Goal: Transaction & Acquisition: Purchase product/service

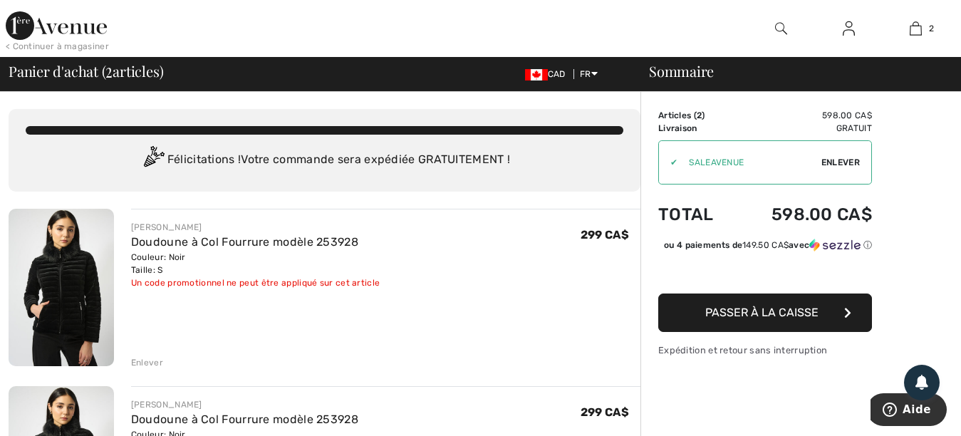
click at [838, 160] on span "Enlever" at bounding box center [840, 162] width 38 height 13
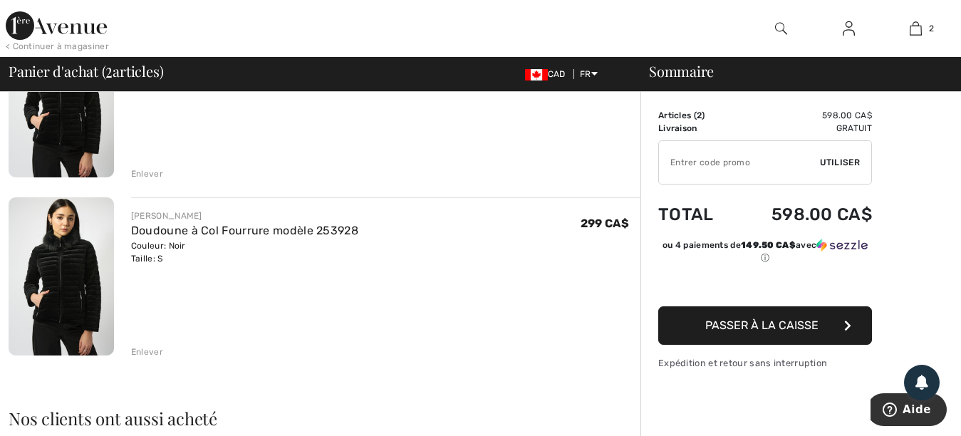
scroll to position [214, 0]
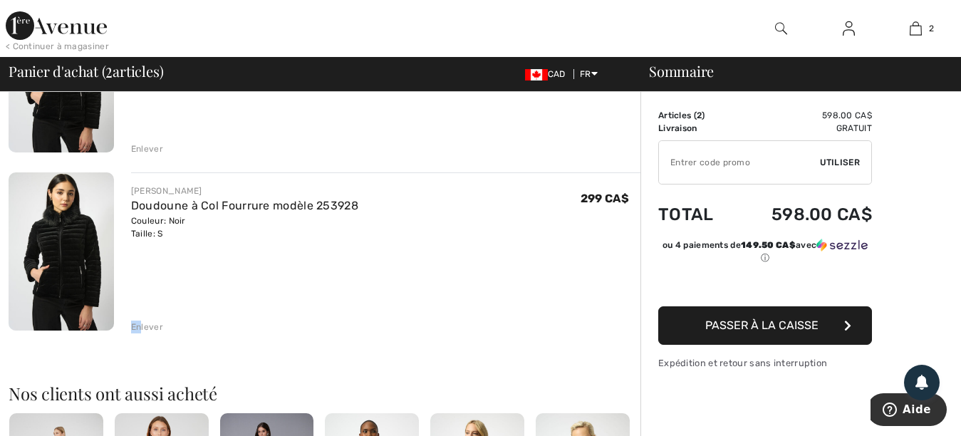
click at [142, 321] on div "Enlever" at bounding box center [147, 327] width 32 height 13
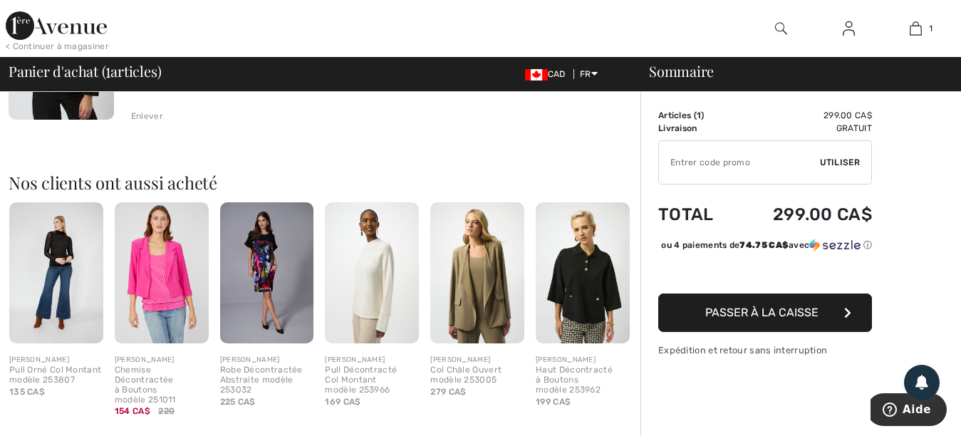
scroll to position [0, 0]
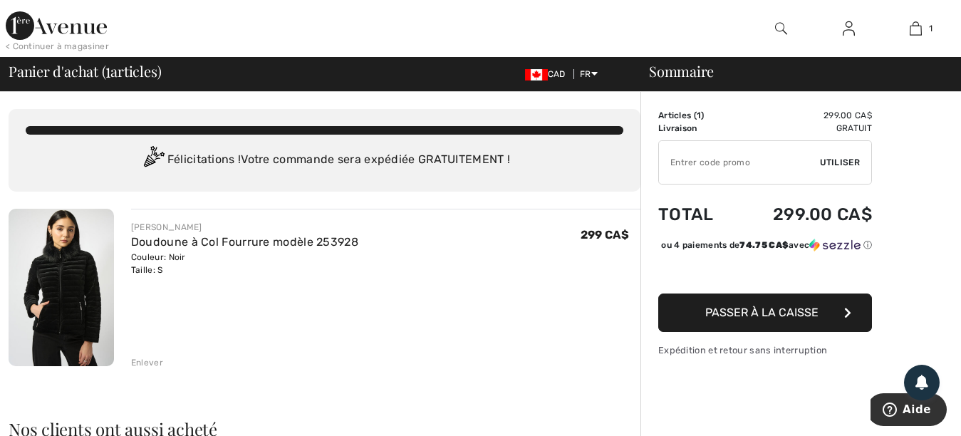
click at [61, 276] on img at bounding box center [61, 287] width 105 height 157
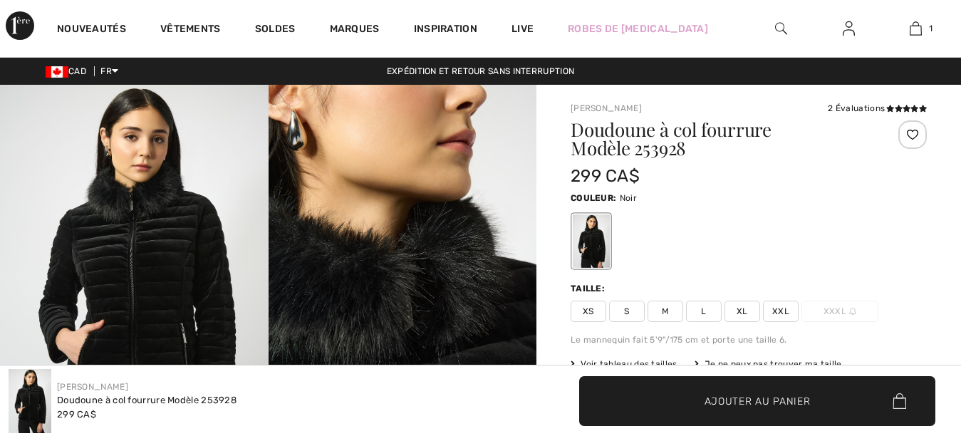
scroll to position [285, 0]
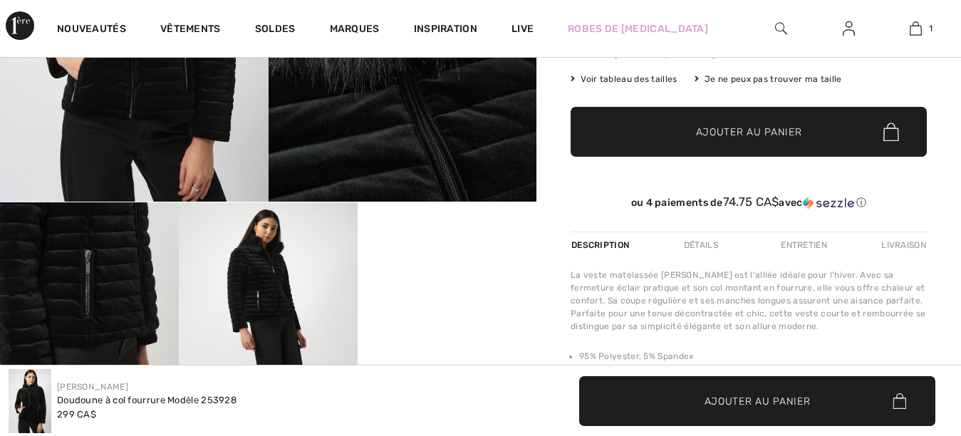
checkbox input "true"
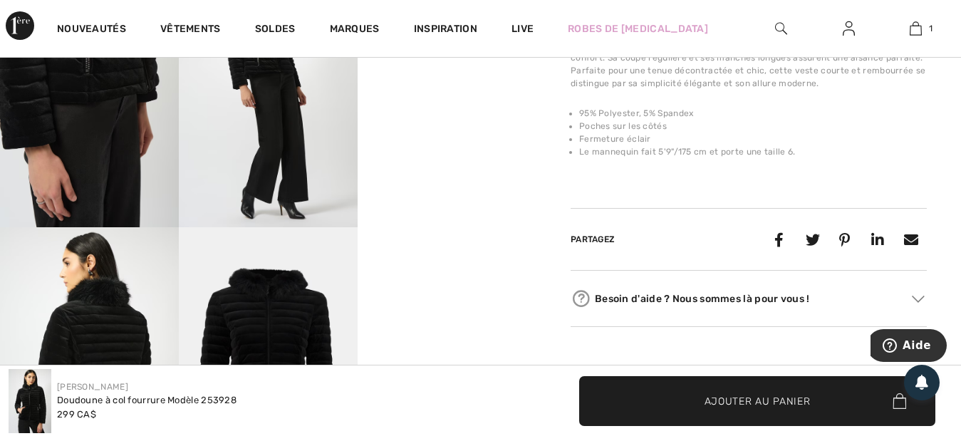
scroll to position [570, 0]
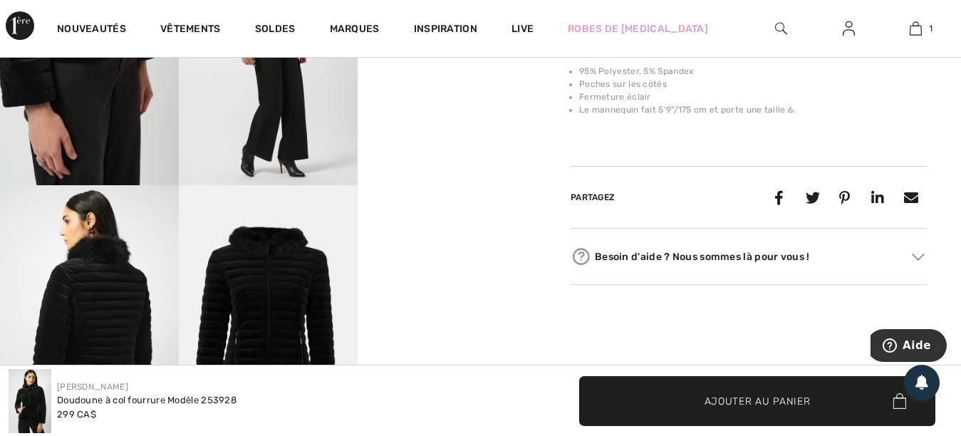
click at [635, 251] on div "Besoin d'aide ? Nous sommes là pour vous !" at bounding box center [749, 256] width 356 height 21
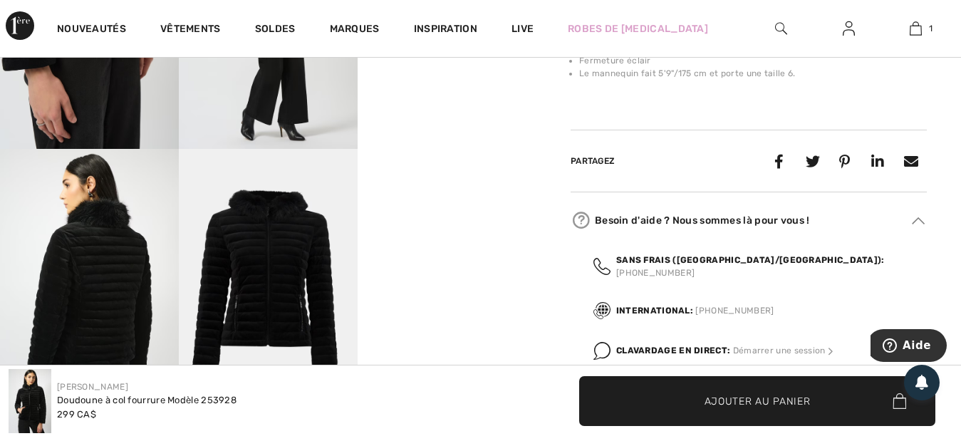
scroll to position [641, 0]
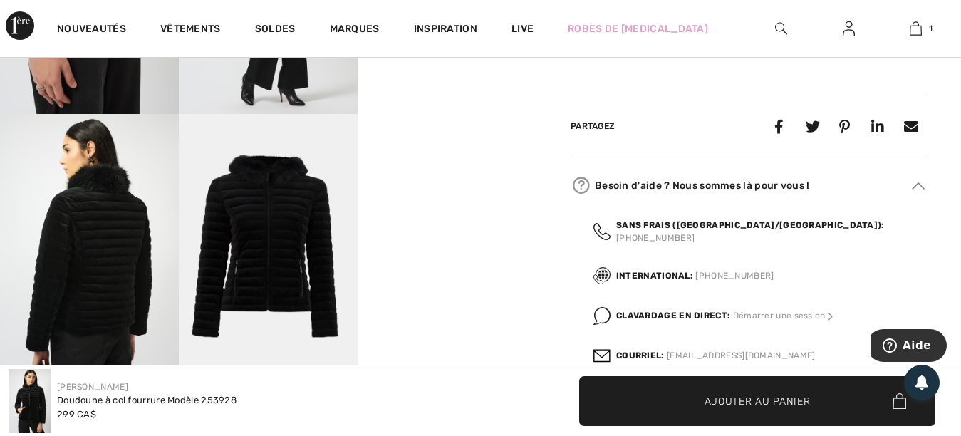
click at [102, 292] on img at bounding box center [89, 248] width 179 height 268
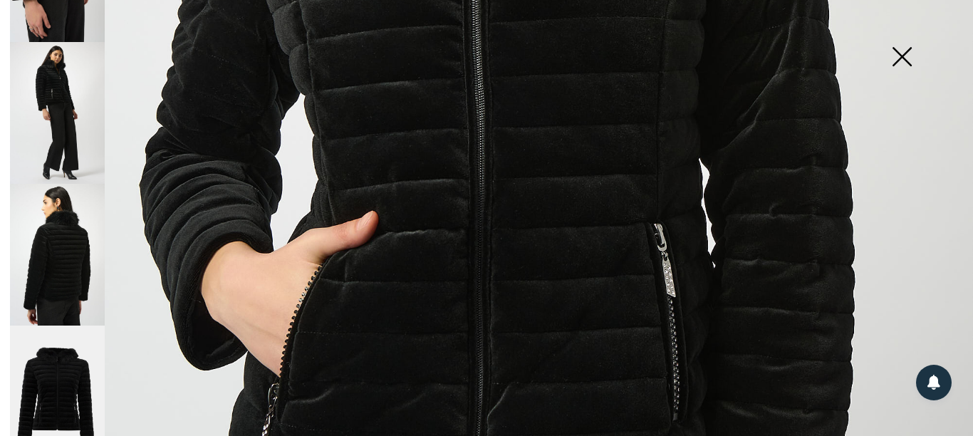
scroll to position [712, 0]
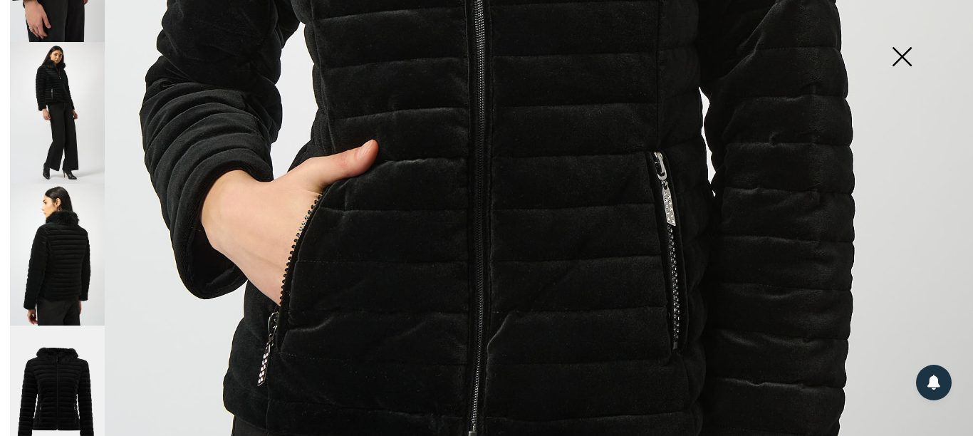
click at [64, 232] on img at bounding box center [57, 255] width 95 height 142
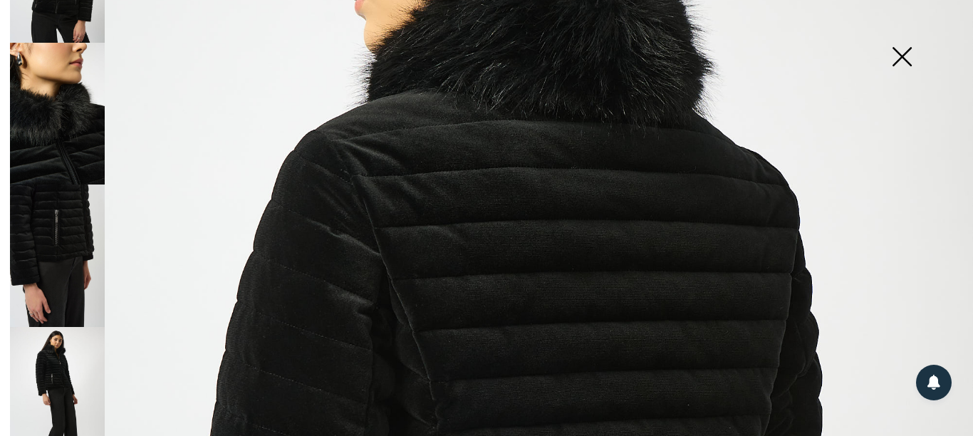
scroll to position [291, 0]
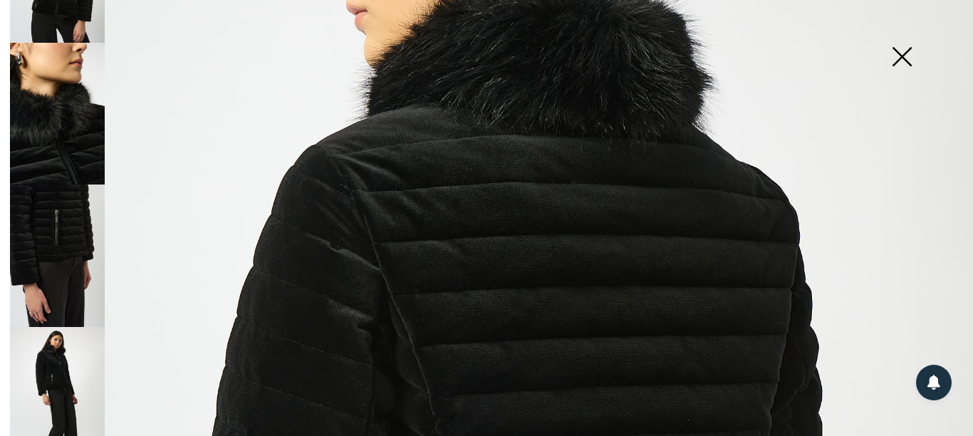
drag, startPoint x: 895, startPoint y: 53, endPoint x: 890, endPoint y: 59, distance: 8.1
click at [897, 52] on img at bounding box center [901, 57] width 71 height 73
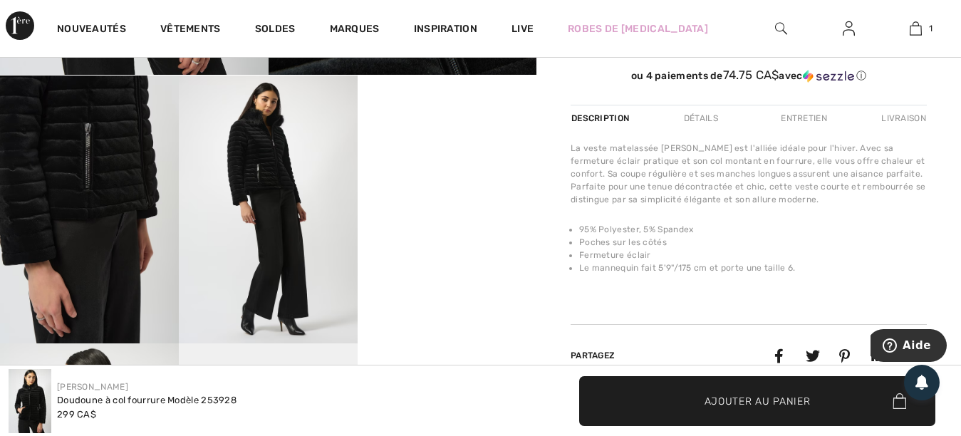
scroll to position [427, 0]
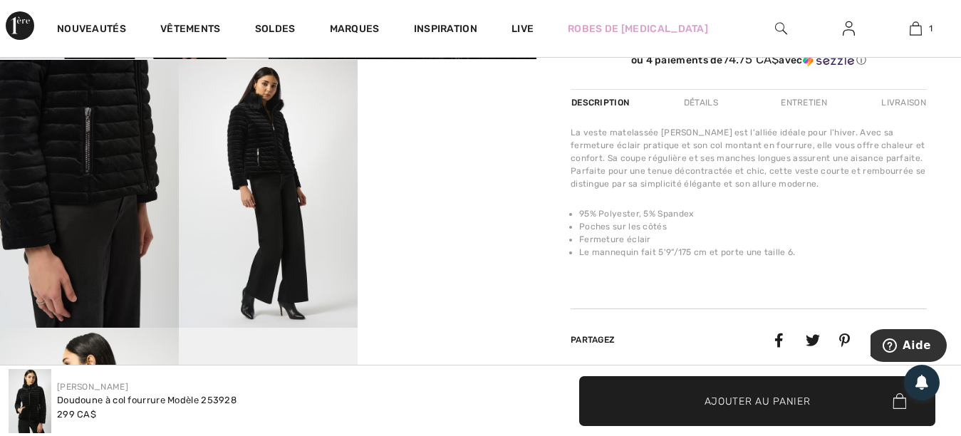
click at [700, 100] on div "Détails" at bounding box center [701, 103] width 58 height 26
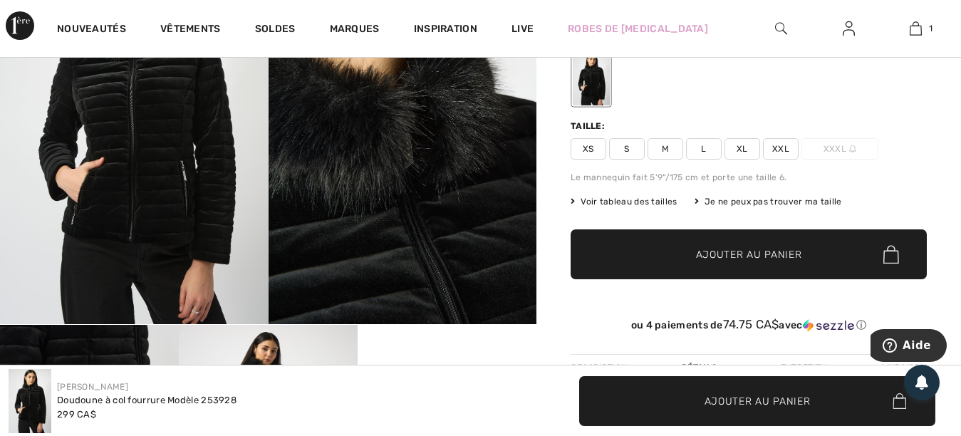
scroll to position [142, 0]
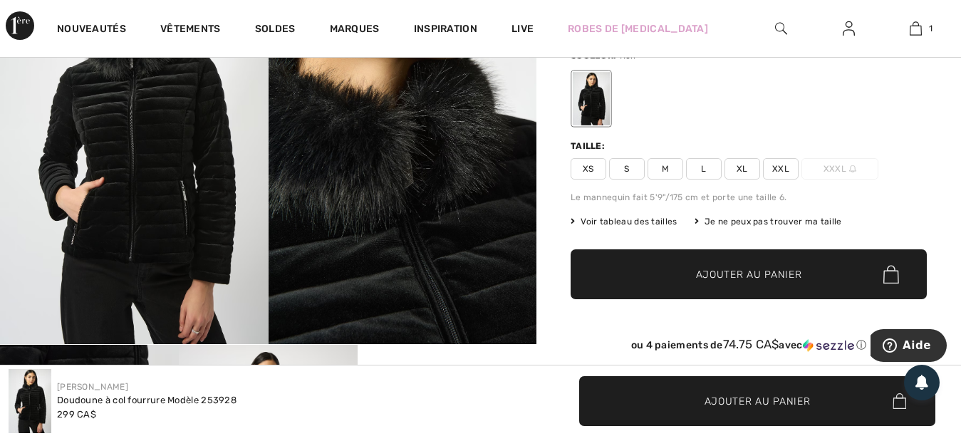
click at [645, 219] on span "Voir tableau des tailles" at bounding box center [624, 221] width 107 height 13
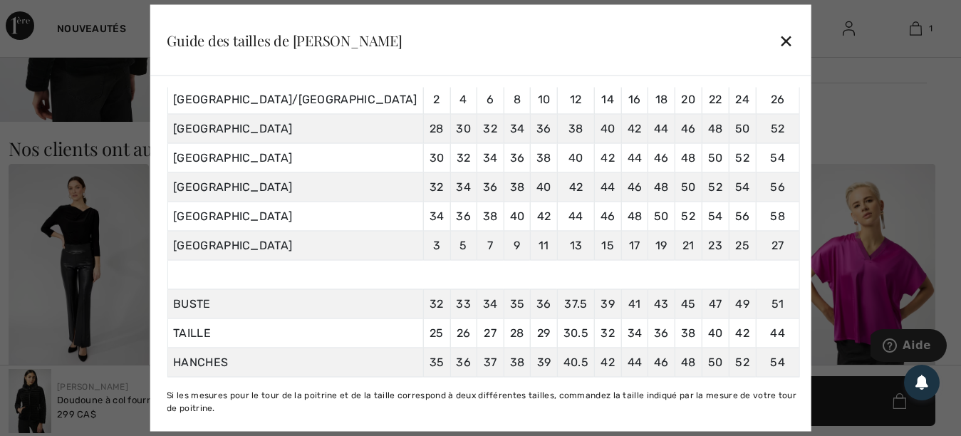
scroll to position [926, 0]
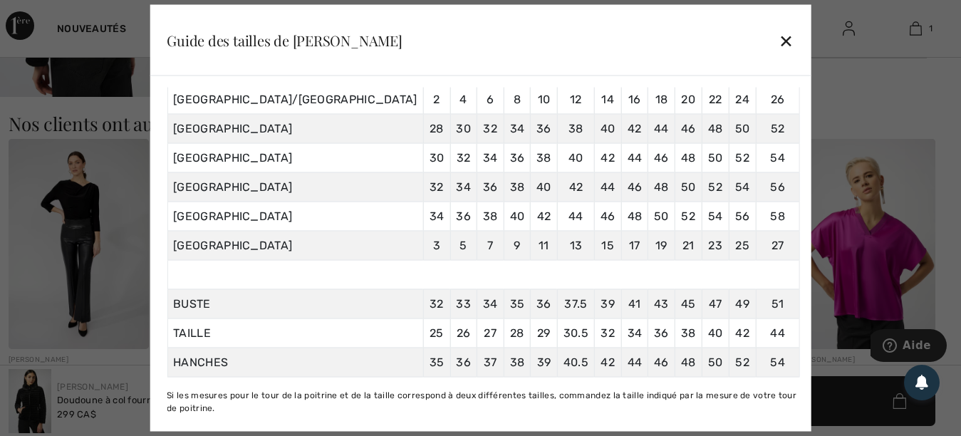
click at [536, 301] on span "36" at bounding box center [543, 304] width 15 height 14
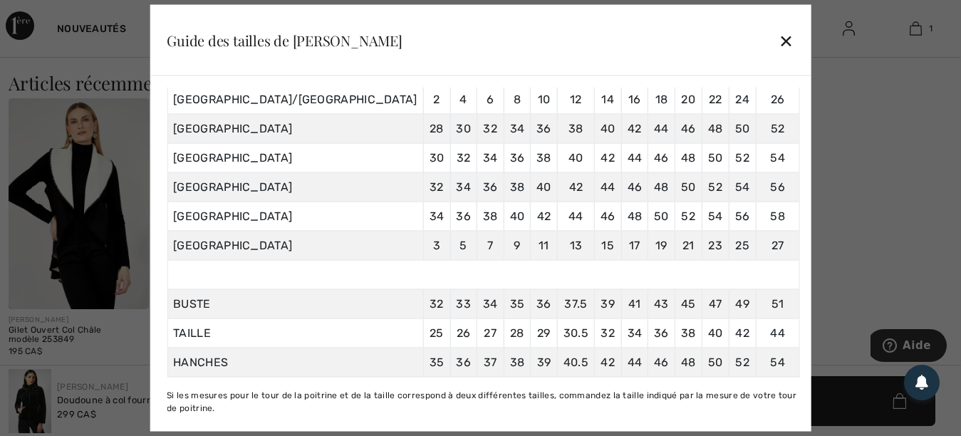
scroll to position [196, 0]
click at [98, 245] on div at bounding box center [480, 218] width 961 height 436
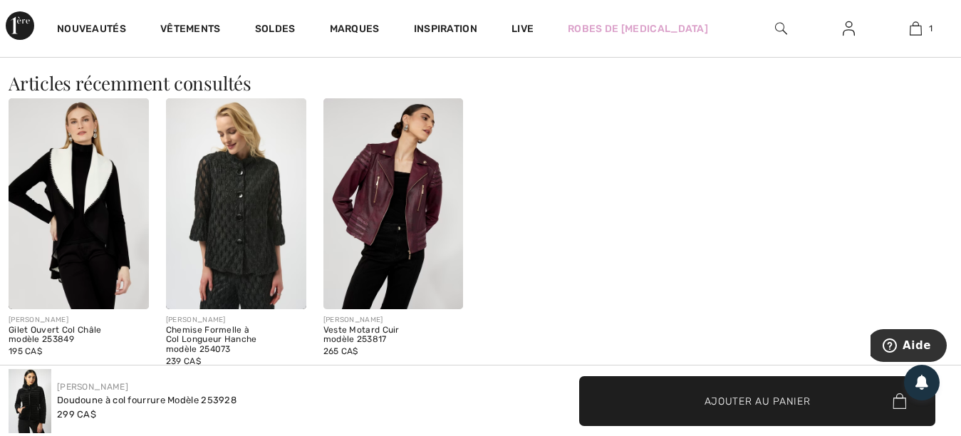
click at [84, 262] on img at bounding box center [79, 203] width 140 height 210
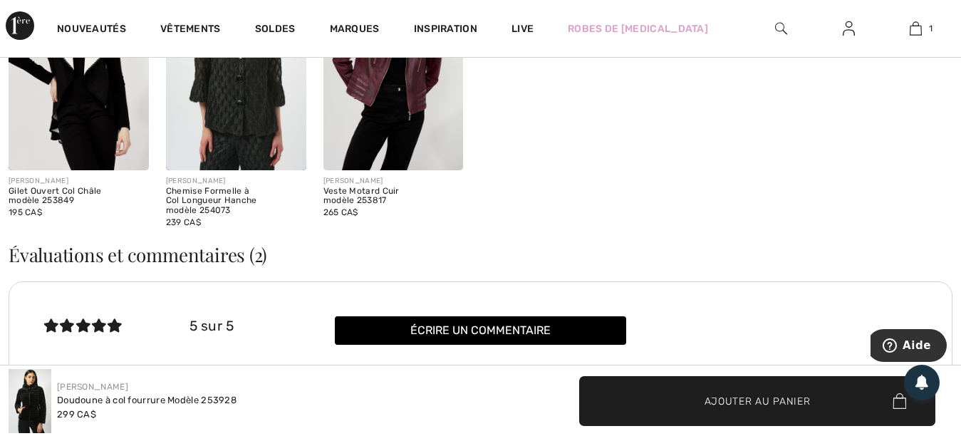
scroll to position [1710, 0]
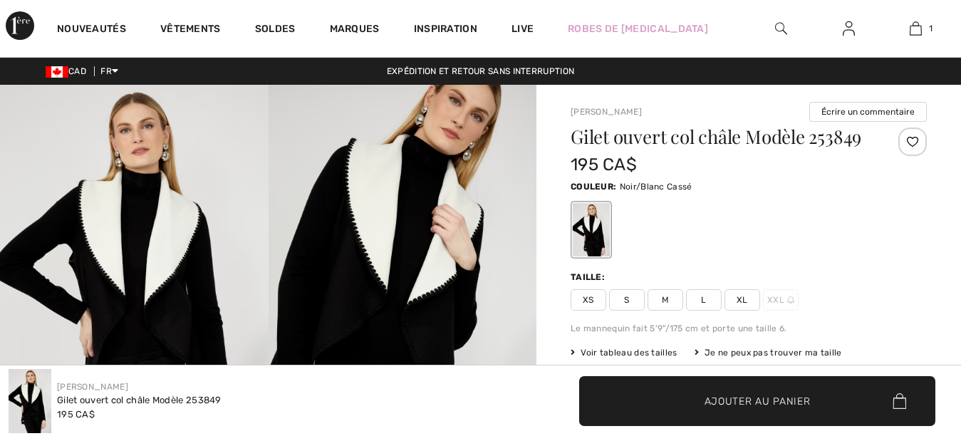
checkbox input "true"
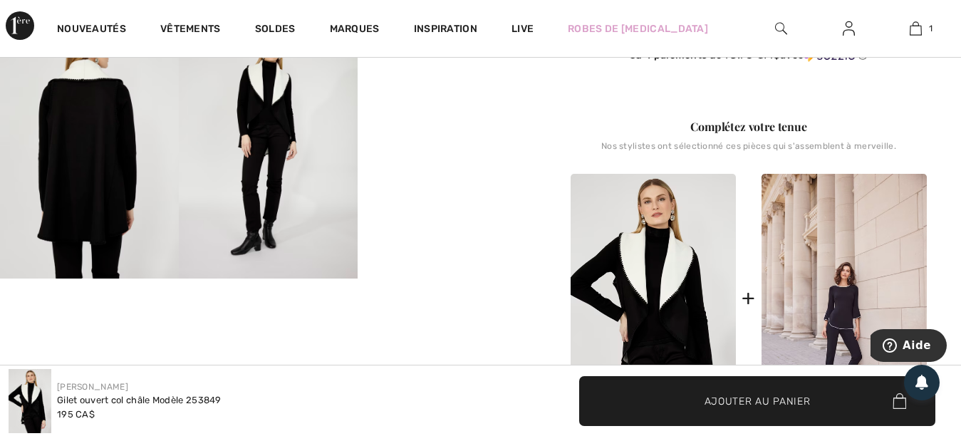
scroll to position [356, 0]
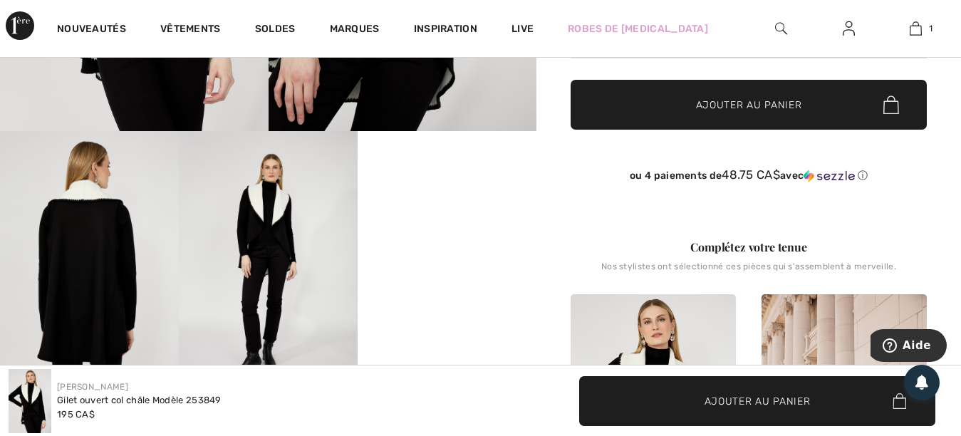
click at [457, 221] on video "Your browser does not support the video tag." at bounding box center [447, 176] width 179 height 90
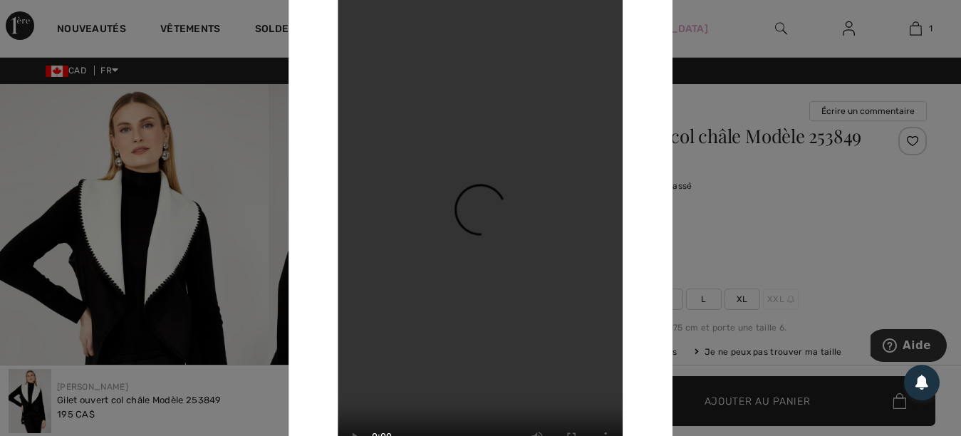
scroll to position [0, 0]
click at [771, 193] on div at bounding box center [480, 218] width 961 height 436
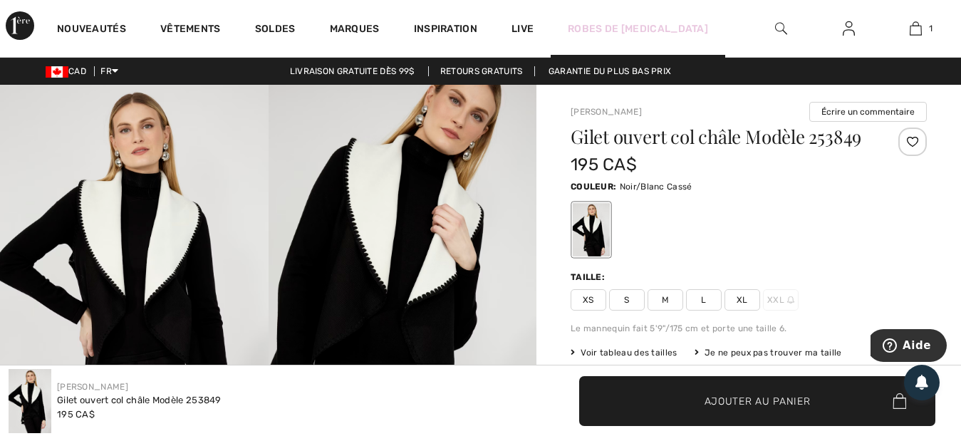
click at [615, 21] on link "Robes de [MEDICAL_DATA]" at bounding box center [638, 28] width 140 height 15
